Goal: Check status: Check status

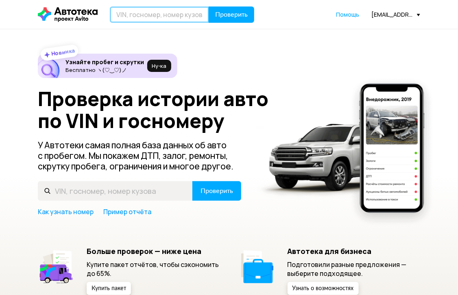
click at [159, 10] on input "text" at bounding box center [159, 15] width 99 height 16
paste input "[VEHICLE_IDENTIFICATION_NUMBER]"
type input "[VEHICLE_IDENTIFICATION_NUMBER]"
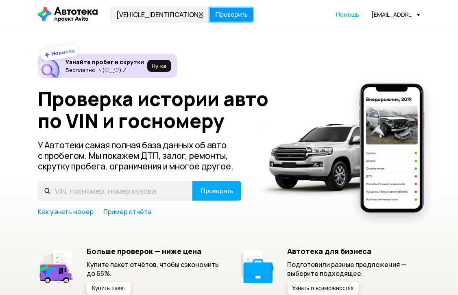
click at [236, 22] on button "Проверить" at bounding box center [231, 15] width 46 height 16
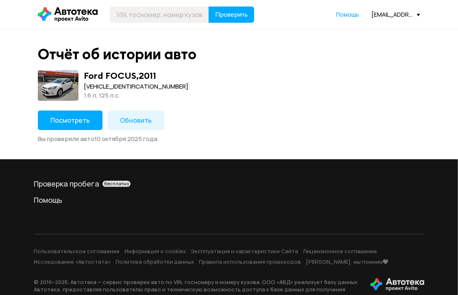
click at [67, 119] on span "Посмотреть" at bounding box center [69, 120] width 39 height 9
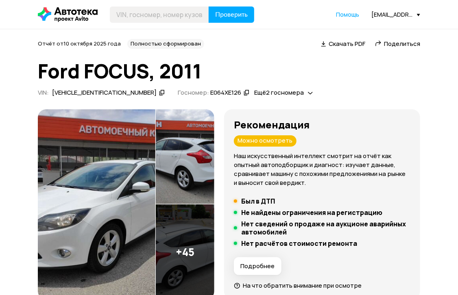
click at [115, 71] on h1 "Ford FOCUS, 2011" at bounding box center [229, 71] width 382 height 22
